Goal: Information Seeking & Learning: Check status

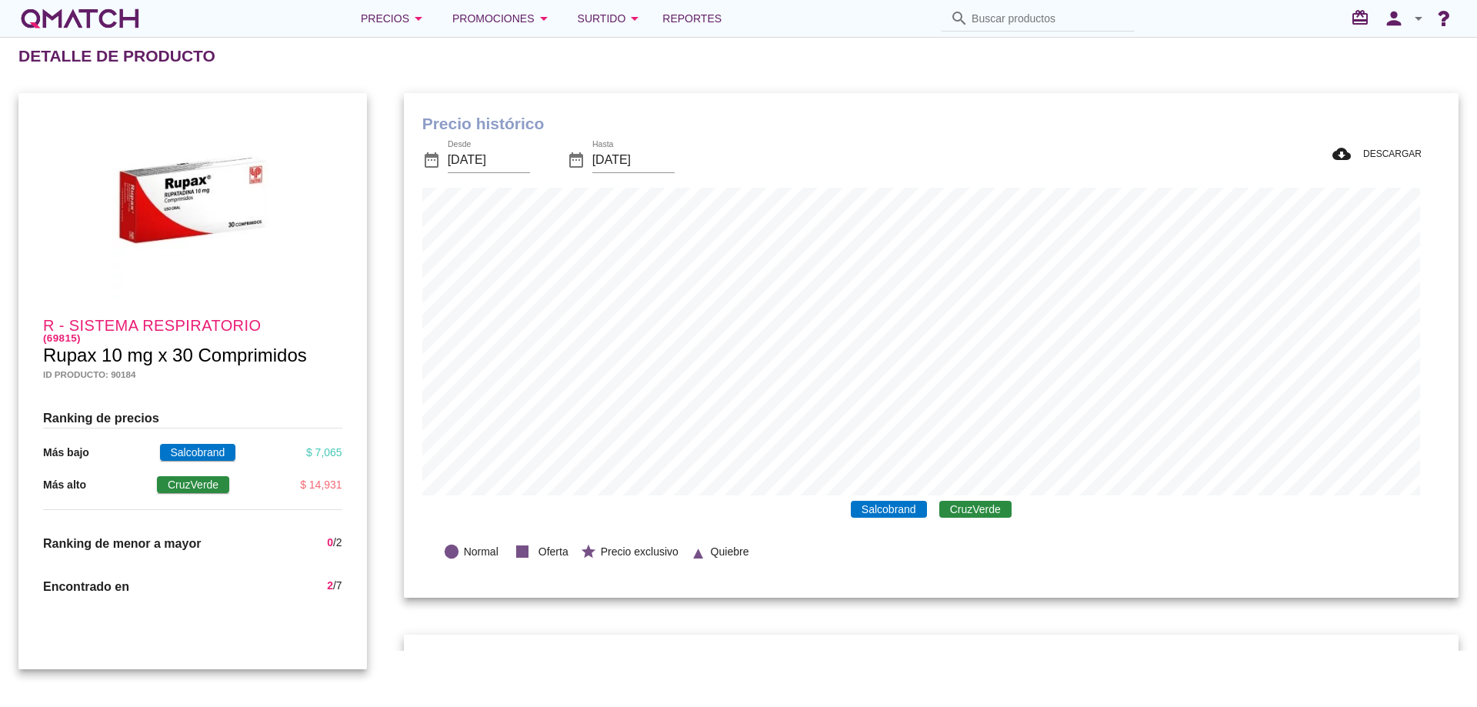
scroll to position [449, 1034]
drag, startPoint x: 524, startPoint y: 120, endPoint x: 718, endPoint y: 118, distance: 193.8
click at [718, 118] on h1 "Precio histórico" at bounding box center [930, 124] width 1017 height 25
click at [549, 125] on h1 "Precio histórico" at bounding box center [930, 124] width 1017 height 25
drag, startPoint x: 429, startPoint y: 103, endPoint x: 560, endPoint y: 130, distance: 133.5
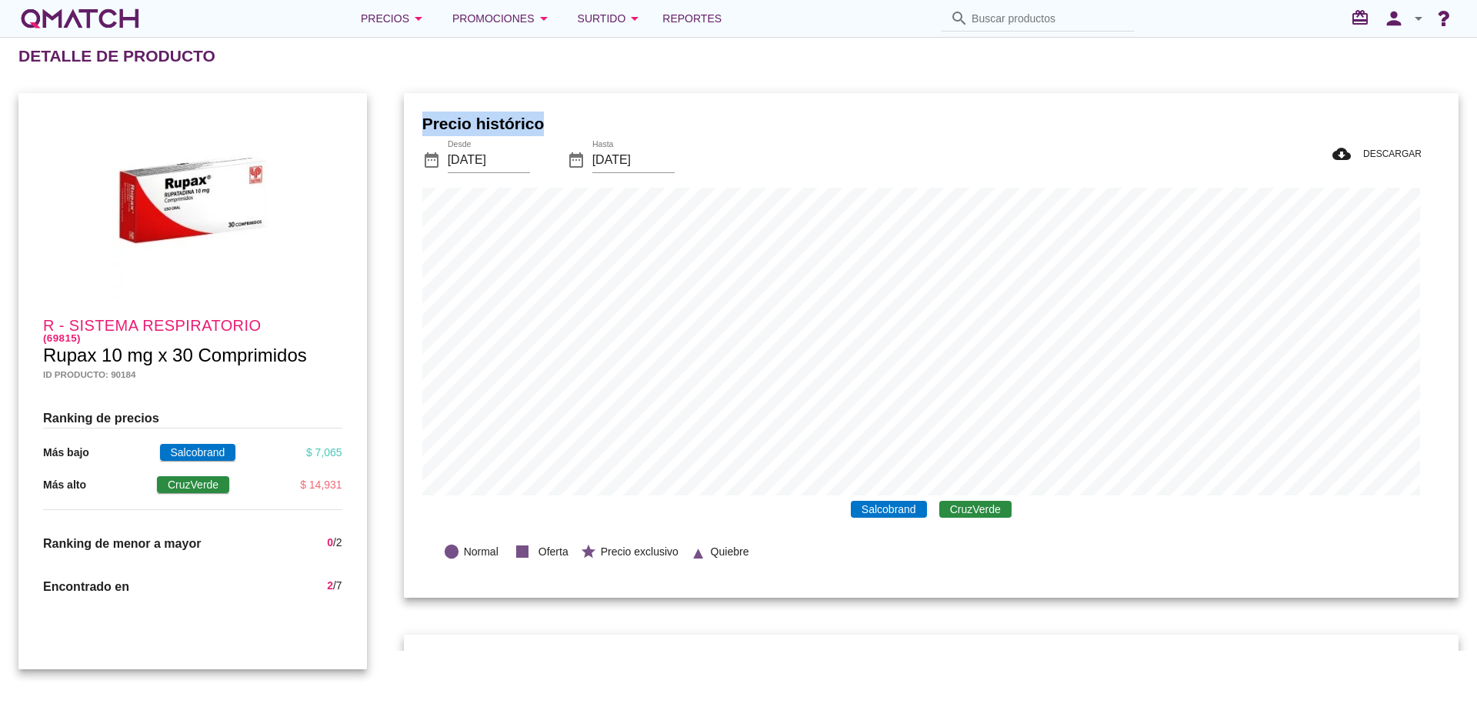
click at [560, 130] on div "Precio histórico date_range Desde [DATE] date_range Hasta [DATE] cloud_download…" at bounding box center [931, 345] width 1054 height 505
click at [617, 122] on h1 "Precio histórico" at bounding box center [930, 124] width 1017 height 25
click at [580, 120] on h1 "Precio histórico" at bounding box center [930, 124] width 1017 height 25
drag, startPoint x: 431, startPoint y: 126, endPoint x: 618, endPoint y: 111, distance: 187.5
click at [618, 111] on div "Precio histórico date_range Desde [DATE] date_range Hasta [DATE] cloud_download…" at bounding box center [931, 345] width 1054 height 505
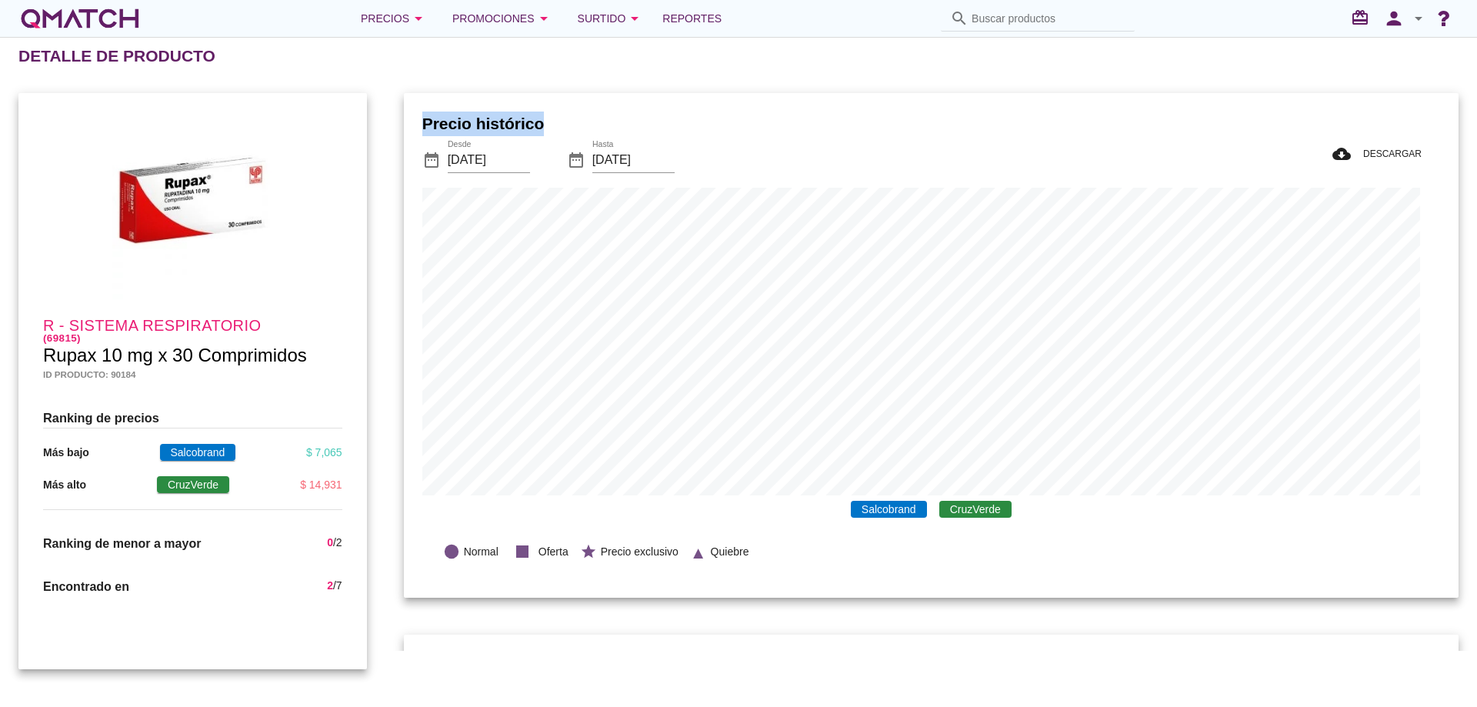
click at [639, 115] on h1 "Precio histórico" at bounding box center [930, 124] width 1017 height 25
